Goal: Task Accomplishment & Management: Use online tool/utility

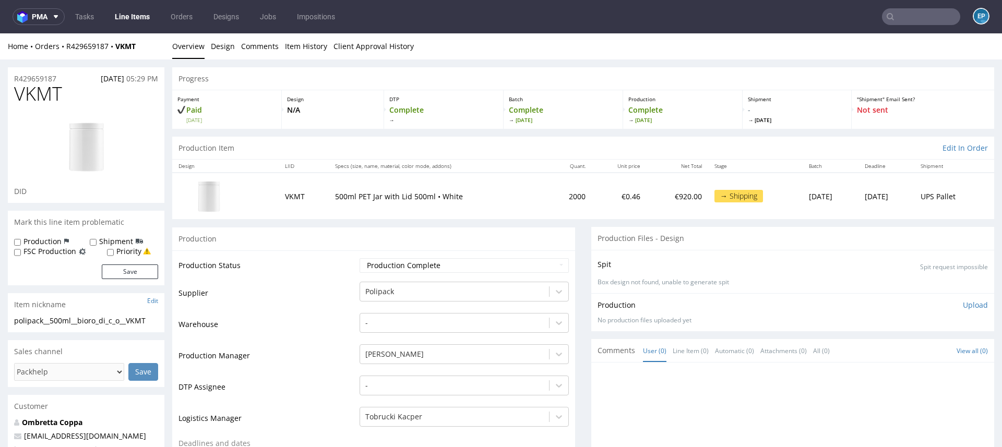
click at [129, 19] on link "Line Items" at bounding box center [133, 16] width 48 height 17
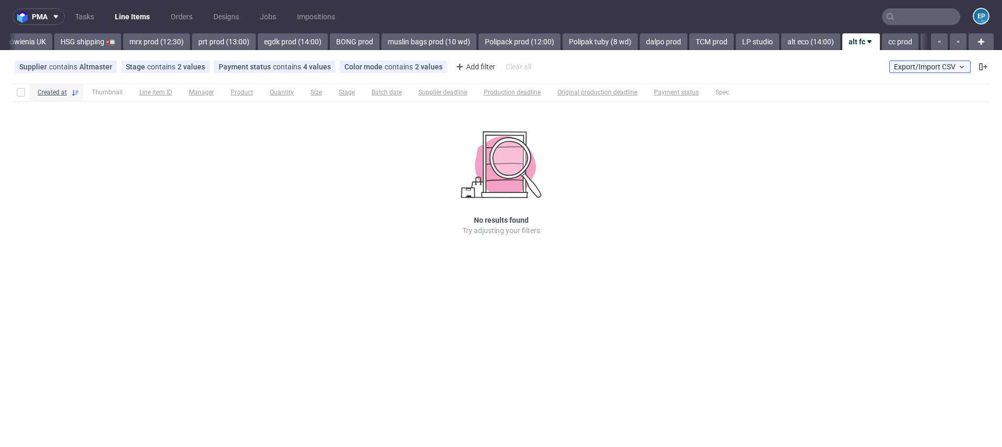
click at [913, 63] on span "Export/Import CSV" at bounding box center [930, 67] width 72 height 8
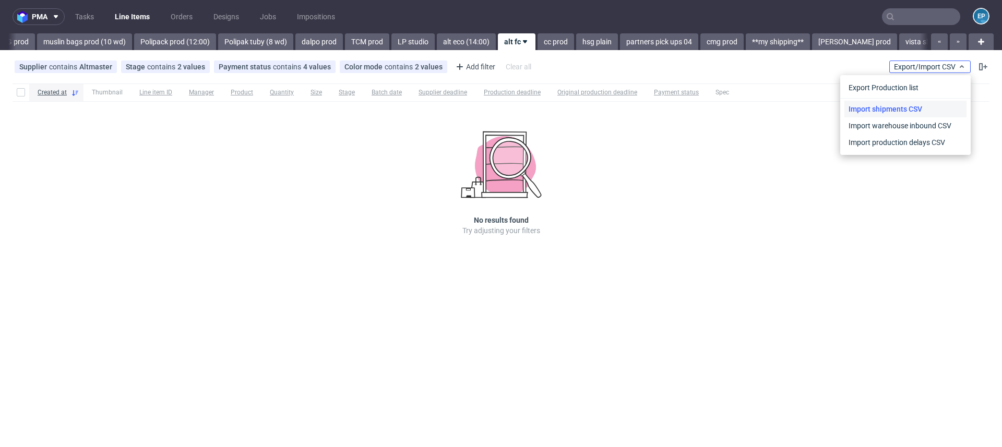
scroll to position [0, 1601]
click at [881, 110] on link "Import shipments CSV" at bounding box center [906, 109] width 122 height 17
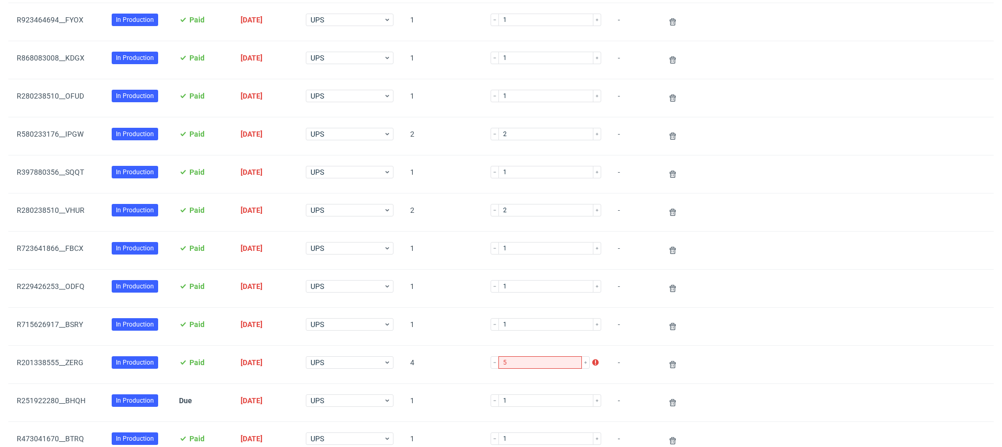
scroll to position [495, 0]
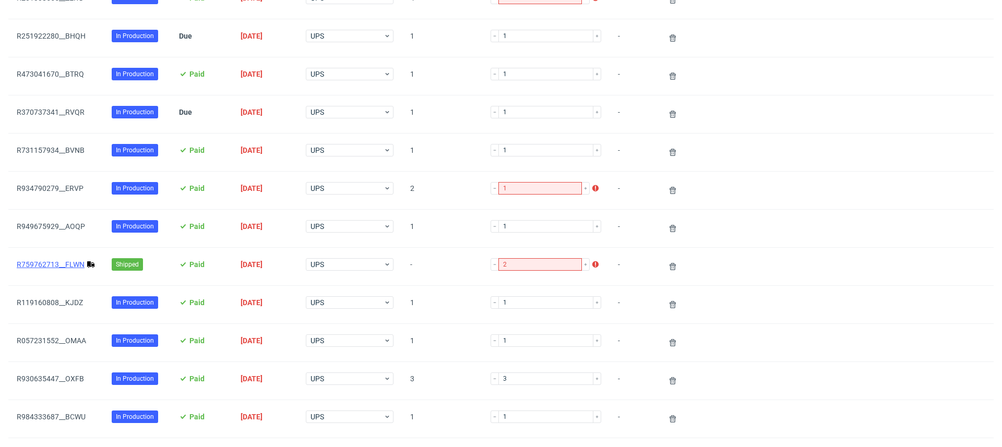
click at [61, 262] on link "R759762713__FLWN" at bounding box center [51, 265] width 68 height 8
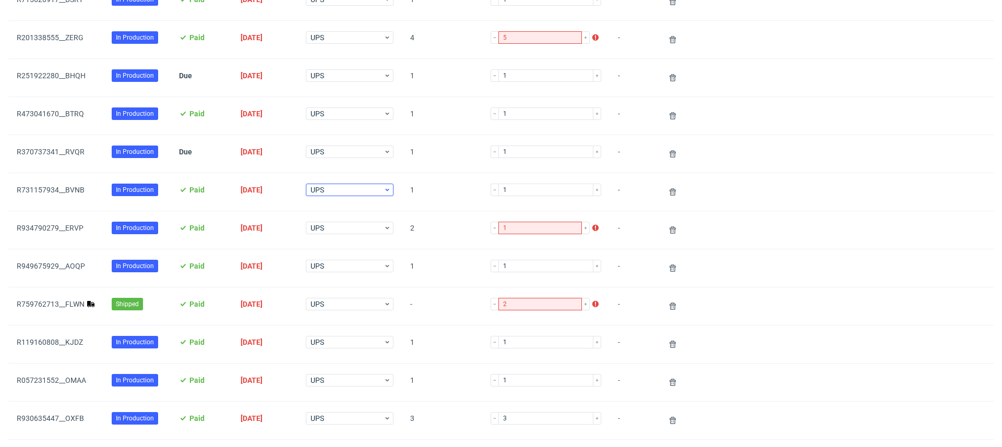
scroll to position [486, 0]
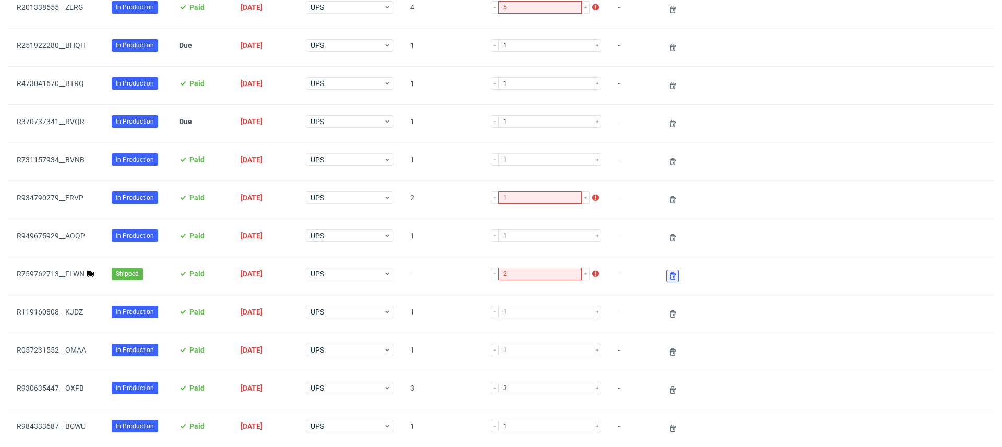
click at [669, 273] on icon at bounding box center [673, 276] width 8 height 8
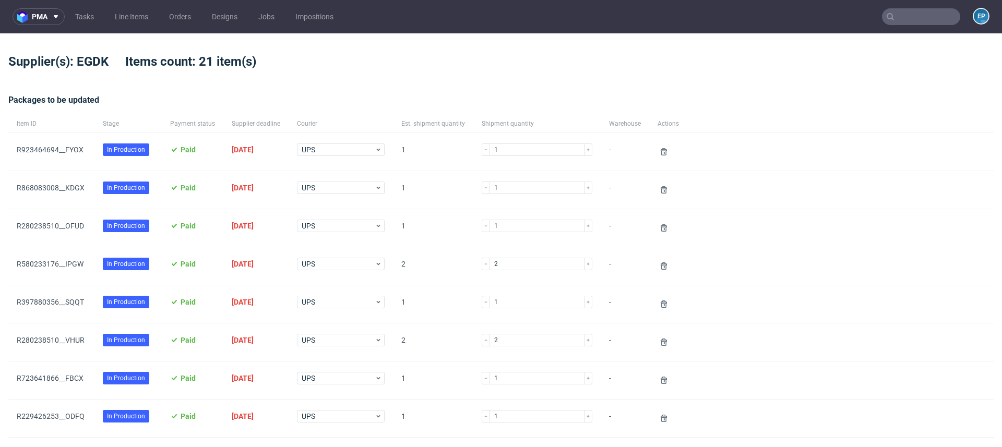
scroll to position [712, 0]
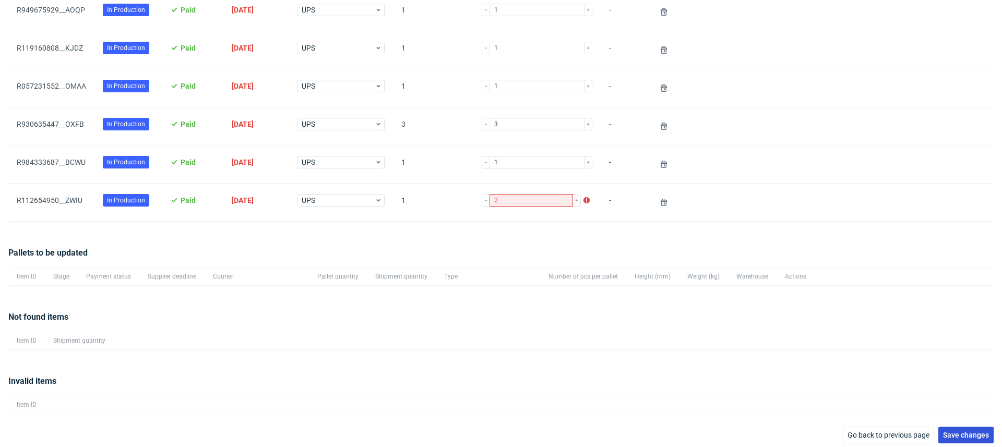
click at [952, 427] on button "Save changes" at bounding box center [966, 435] width 55 height 17
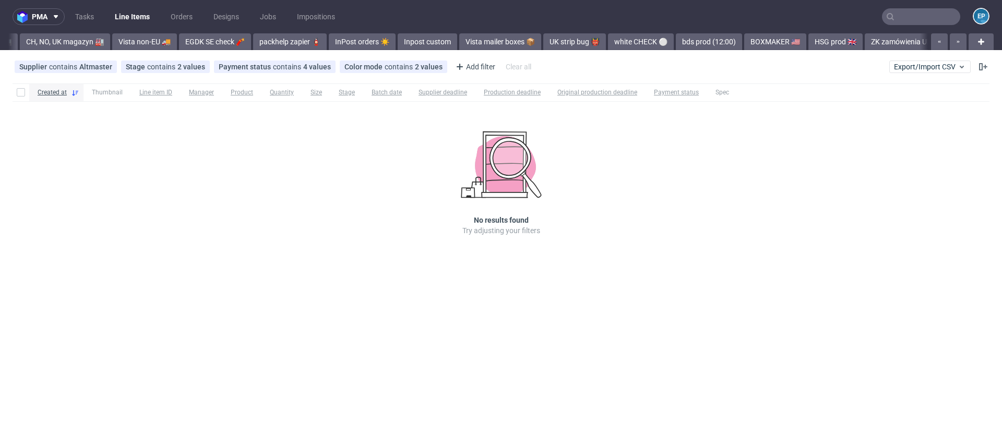
scroll to position [0, 1601]
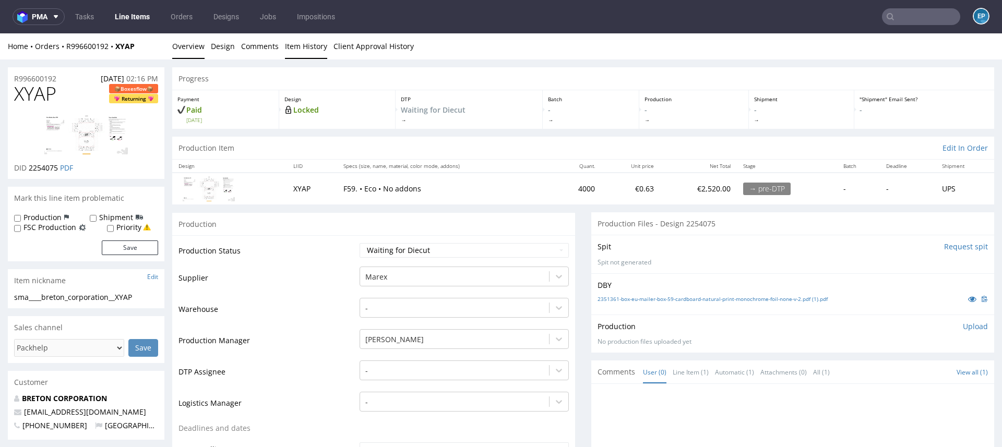
click at [287, 51] on link "Item History" at bounding box center [306, 46] width 42 height 26
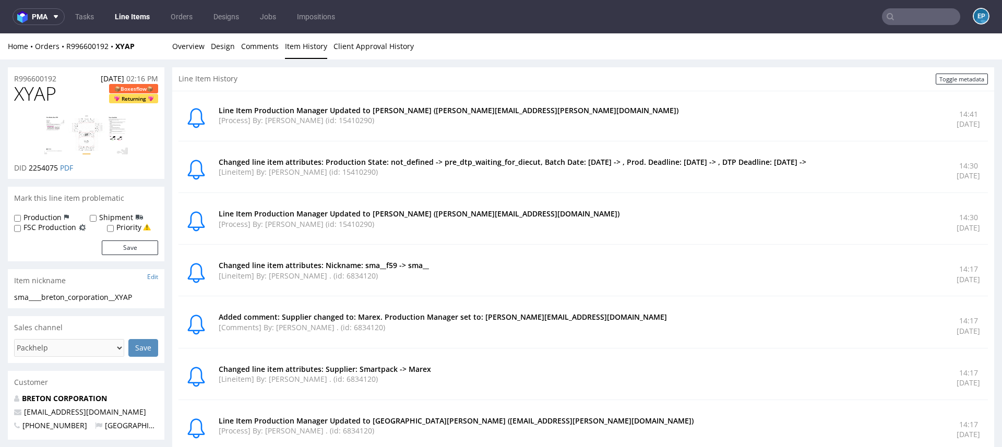
click at [209, 45] on li "Overview" at bounding box center [191, 46] width 39 height 10
click at [184, 45] on link "Overview" at bounding box center [188, 46] width 32 height 26
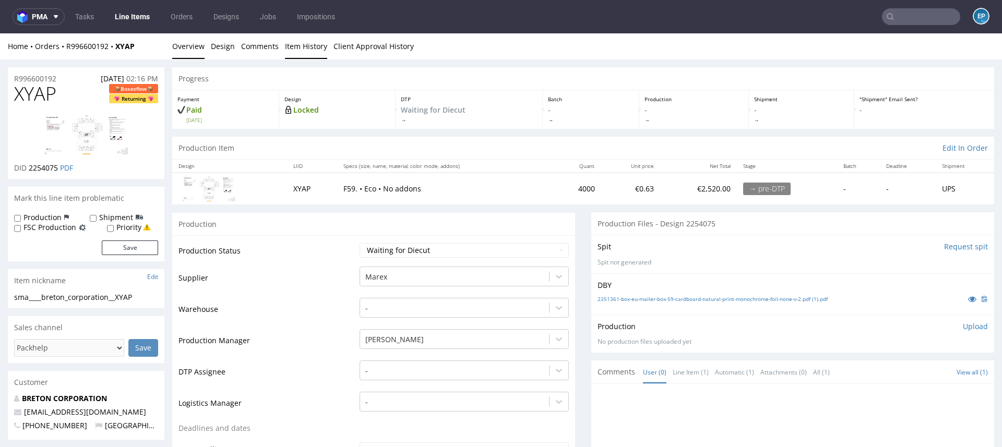
click at [290, 46] on link "Item History" at bounding box center [306, 46] width 42 height 26
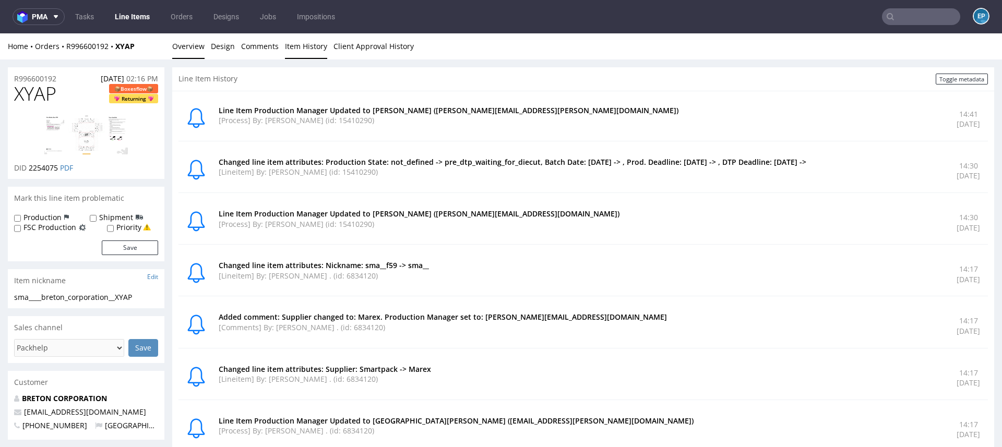
click at [188, 44] on link "Overview" at bounding box center [188, 46] width 32 height 26
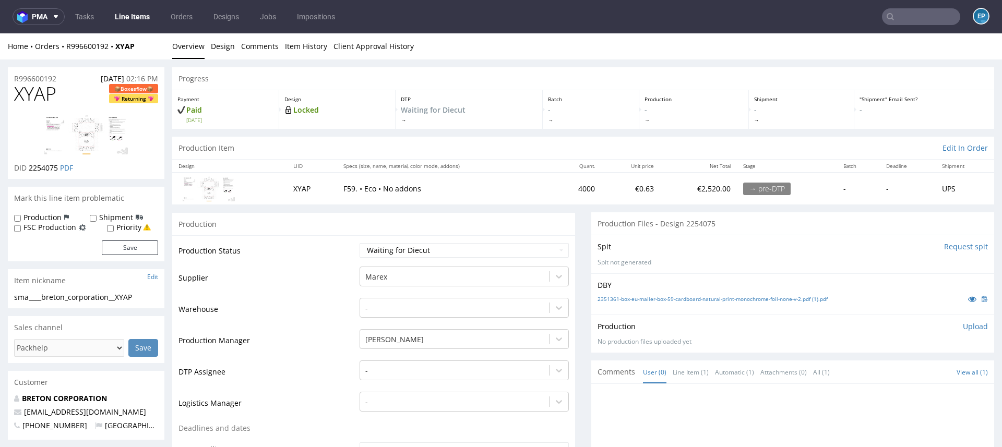
scroll to position [19, 0]
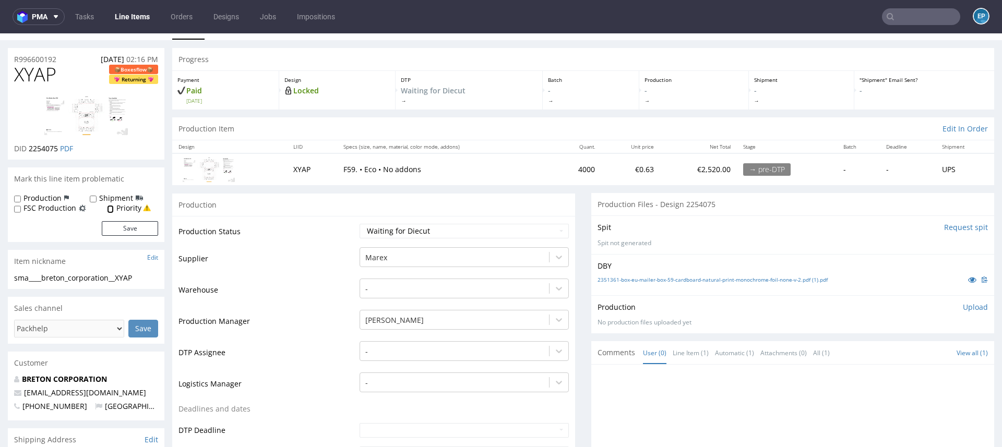
click at [113, 207] on input "Priority" at bounding box center [110, 209] width 7 height 8
checkbox input "true"
click at [125, 231] on button "Save" at bounding box center [130, 228] width 56 height 15
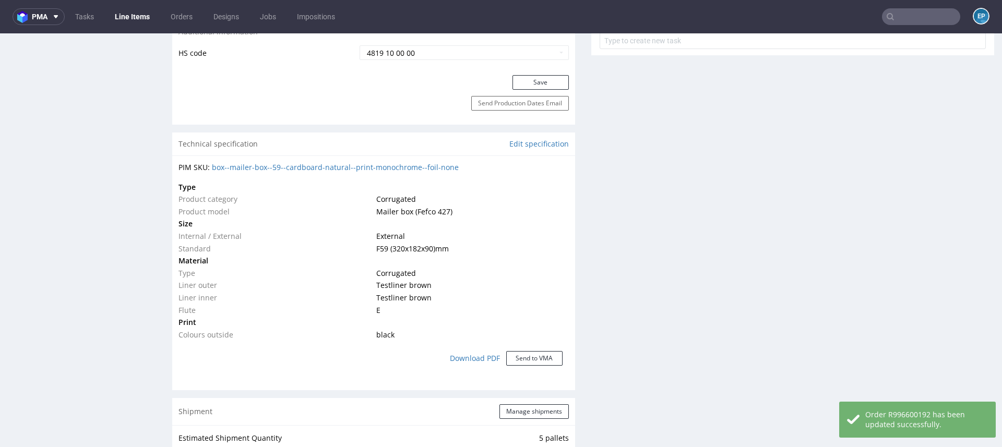
scroll to position [596, 0]
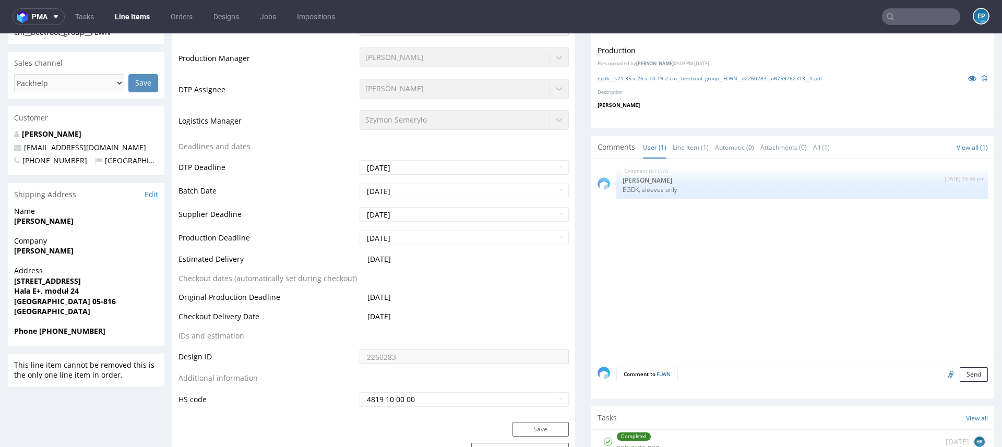
scroll to position [318, 0]
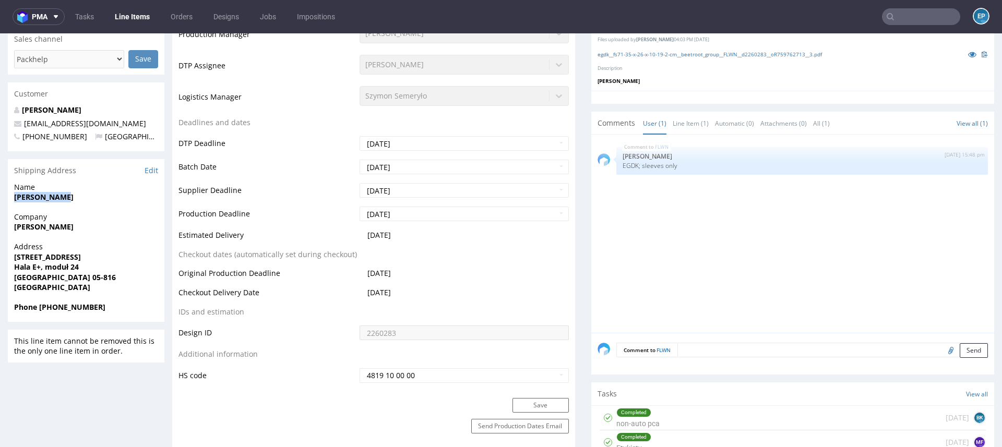
drag, startPoint x: 15, startPoint y: 196, endPoint x: 96, endPoint y: 196, distance: 80.4
click at [96, 196] on span "Emilia Sabat" at bounding box center [86, 197] width 144 height 10
copy strong "Emilia Sabat"
drag, startPoint x: 15, startPoint y: 256, endPoint x: 82, endPoint y: 256, distance: 66.8
click at [82, 256] on span "Pałacowa 23" at bounding box center [86, 257] width 144 height 10
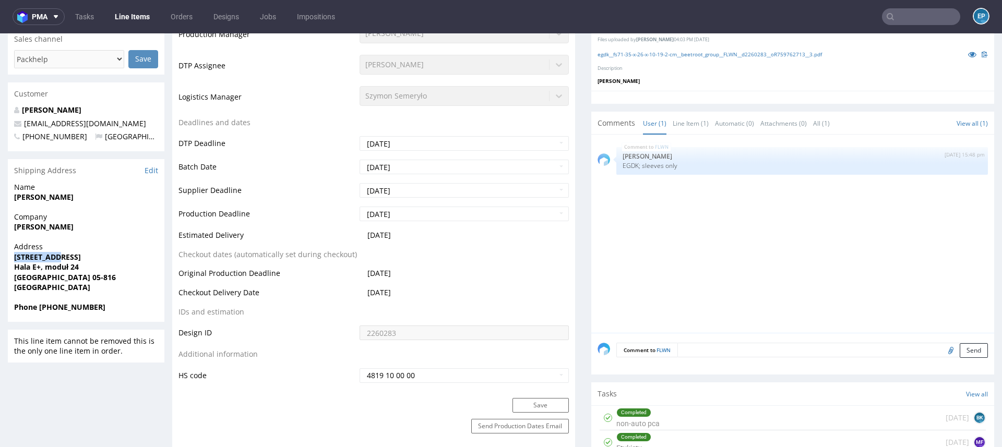
copy strong "Pałacowa 23"
drag, startPoint x: 15, startPoint y: 267, endPoint x: 96, endPoint y: 267, distance: 80.9
click at [97, 267] on span "Hala E+, moduł 24" at bounding box center [86, 267] width 144 height 10
copy strong "Hala E+, moduł 24"
click at [40, 273] on strong "Michałowice 05-816" at bounding box center [65, 278] width 102 height 10
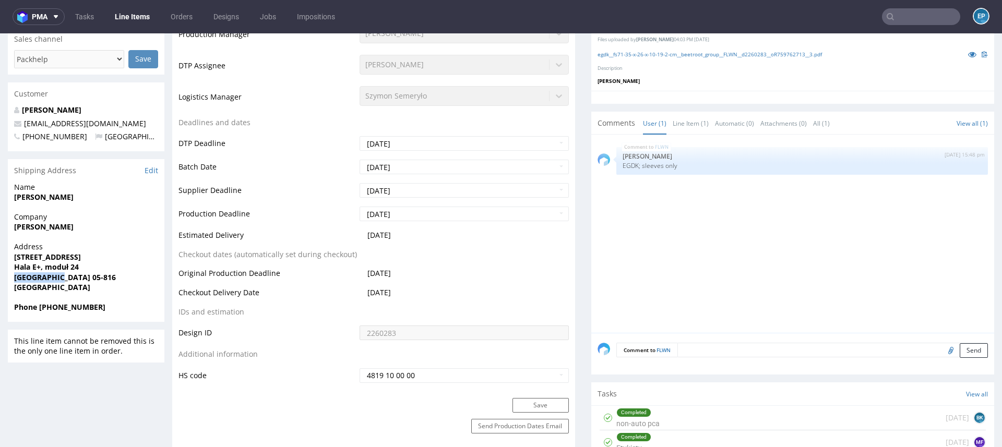
click at [40, 273] on strong "Michałowice 05-816" at bounding box center [65, 278] width 102 height 10
copy strong "Michałowice"
drag, startPoint x: 62, startPoint y: 278, endPoint x: 110, endPoint y: 278, distance: 47.5
click at [110, 278] on span "Michałowice 05-816" at bounding box center [86, 278] width 144 height 10
copy strong "05-816"
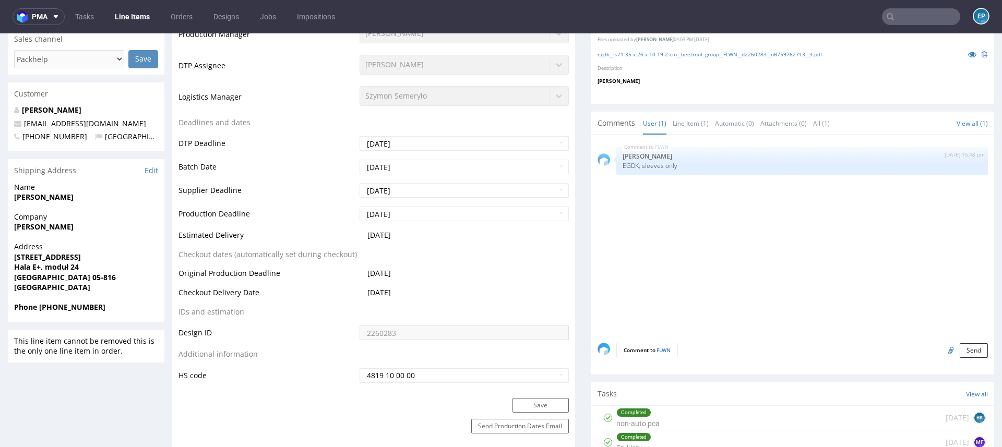
click at [88, 304] on strong "Phone +48501412380" at bounding box center [59, 307] width 91 height 10
copy strong "48501412380"
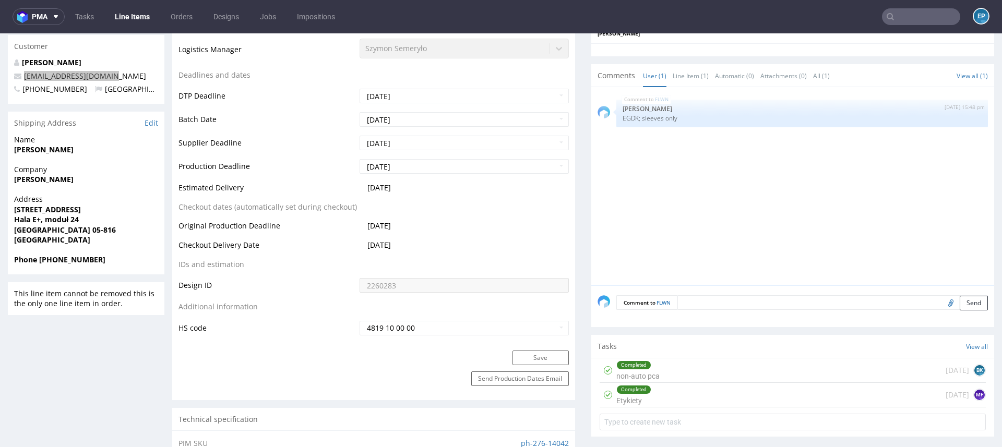
scroll to position [421, 0]
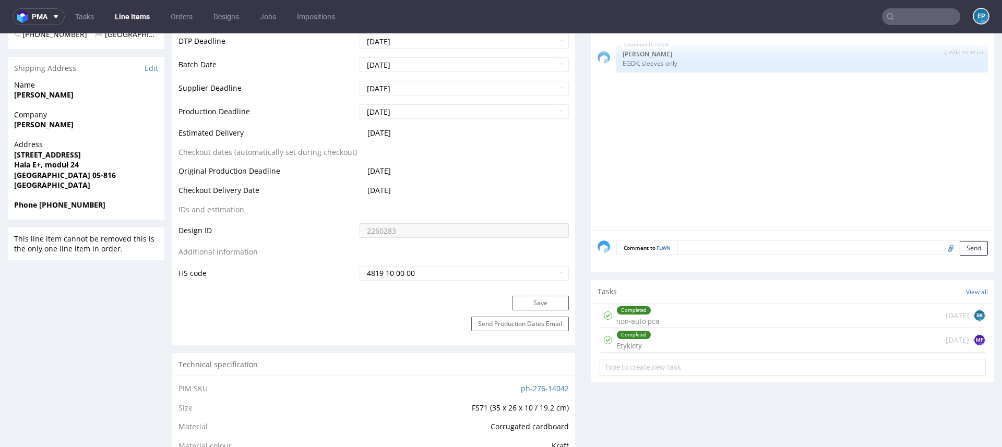
click at [691, 241] on textarea at bounding box center [833, 248] width 311 height 15
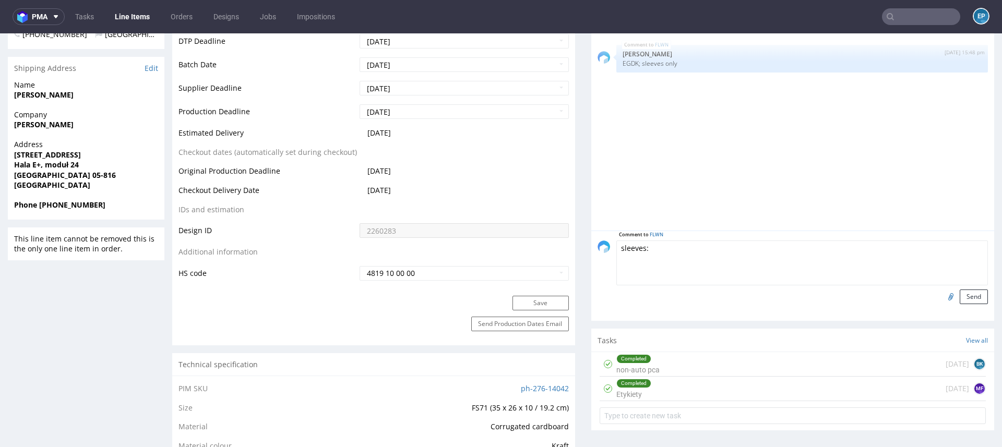
paste textarea "https://www.ups.com/track?loc=en_PL&tracknum=1Z5A15806691081891&requester=ST/tr…"
type textarea "sleeves: https://www.ups.com/track?loc=en_PL&tracknum=1Z5A15806691081891&reques…"
click at [970, 292] on button "Send" at bounding box center [974, 297] width 28 height 15
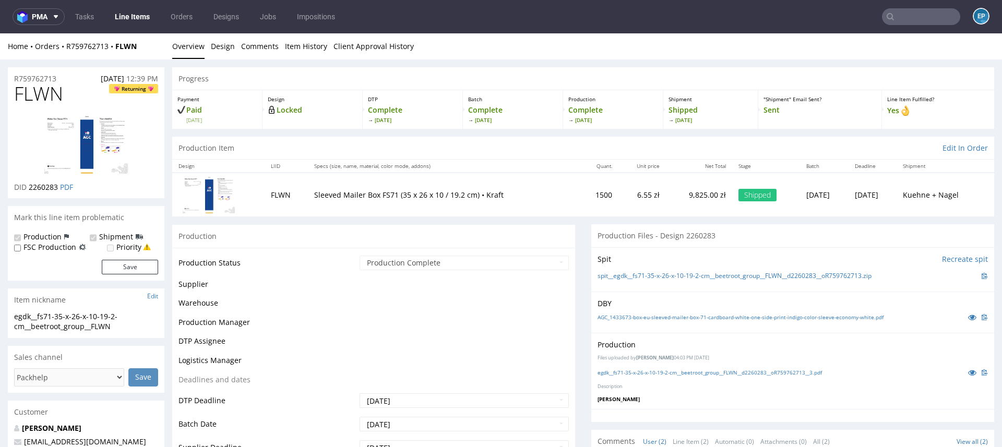
scroll to position [0, 0]
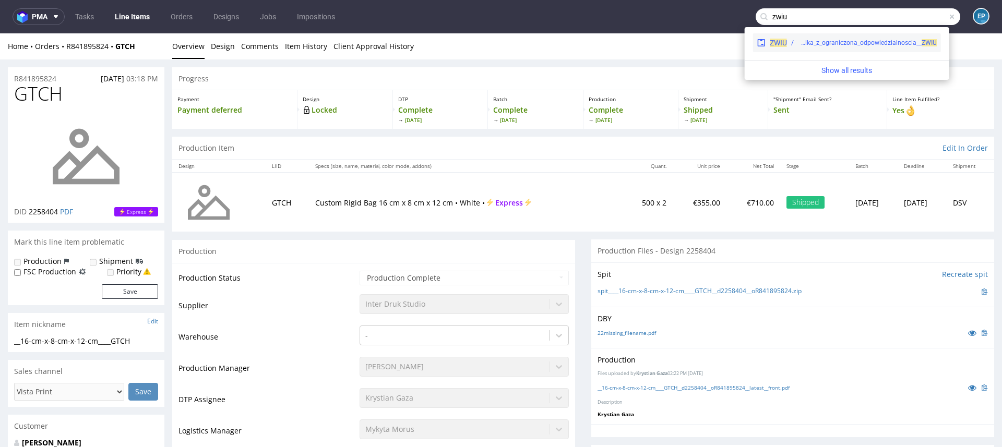
type input "zwiu"
click at [816, 49] on div "ZWIU EGDK__f62__mniej_wiecej_spolka_z_ograniczona_odpowiedzialnoscia__ ZWIU" at bounding box center [847, 42] width 188 height 19
